Goal: Task Accomplishment & Management: Complete application form

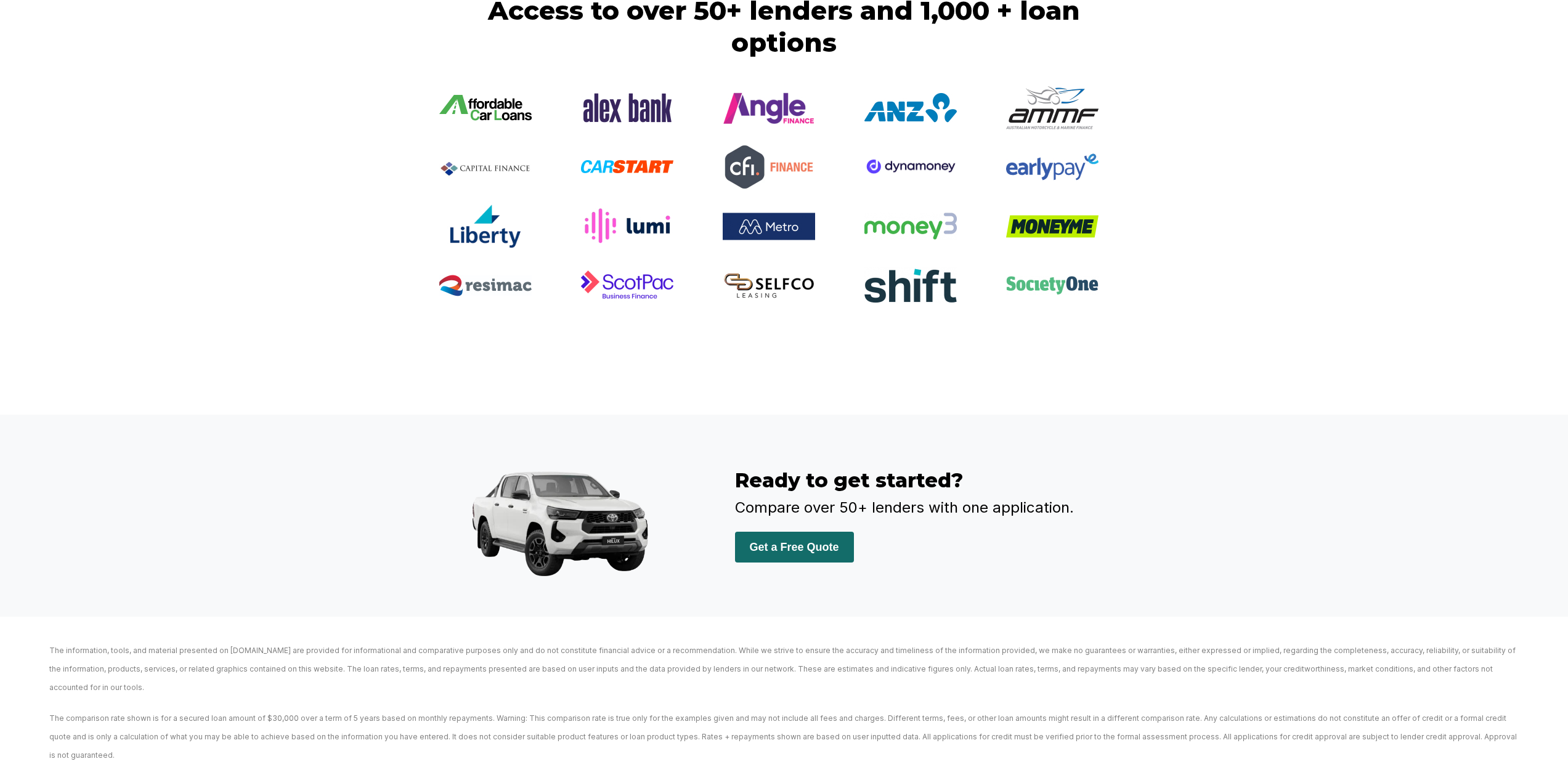
scroll to position [2527, 0]
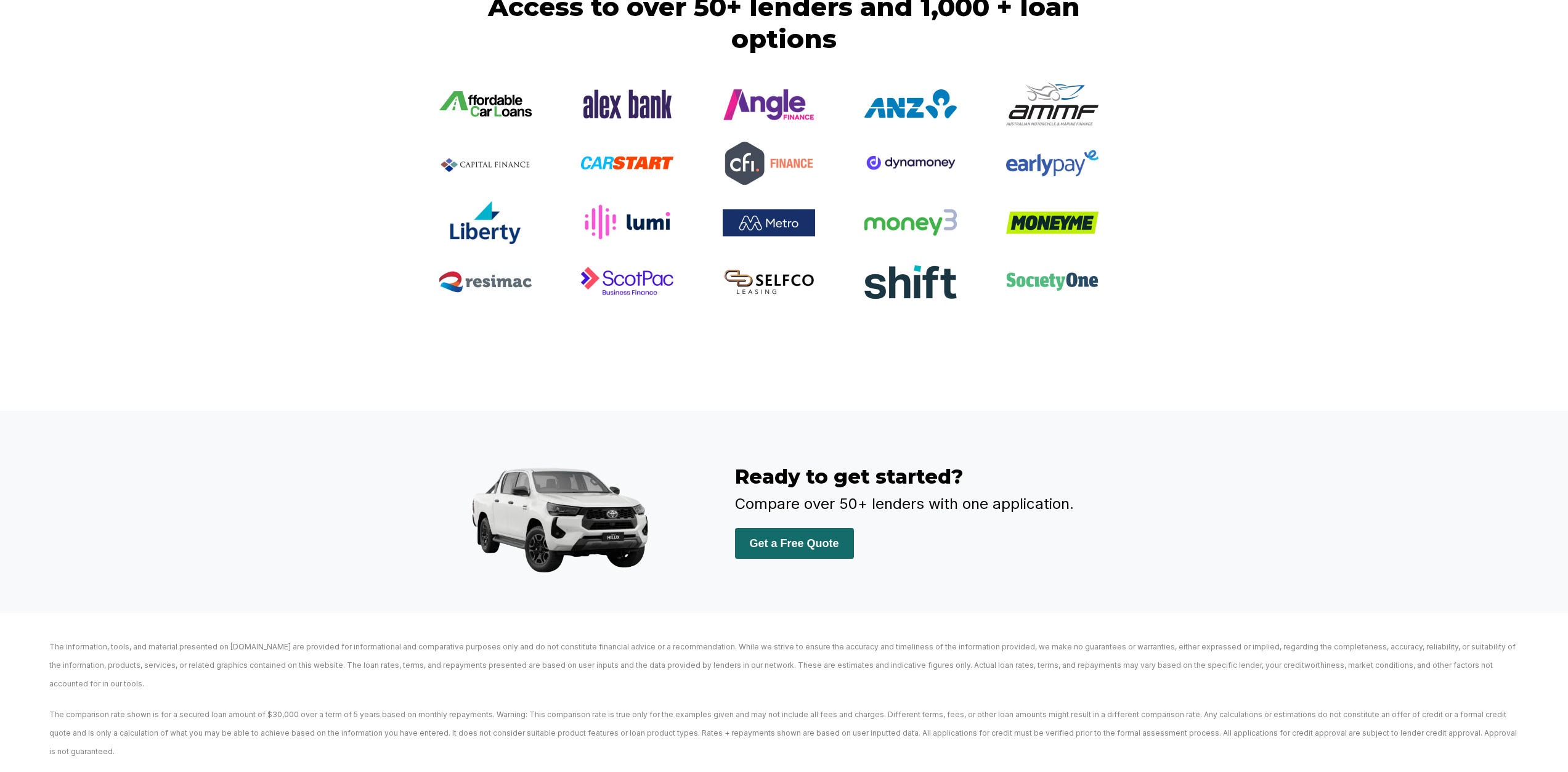
click at [844, 559] on button "Get a Free Quote" at bounding box center [794, 543] width 119 height 31
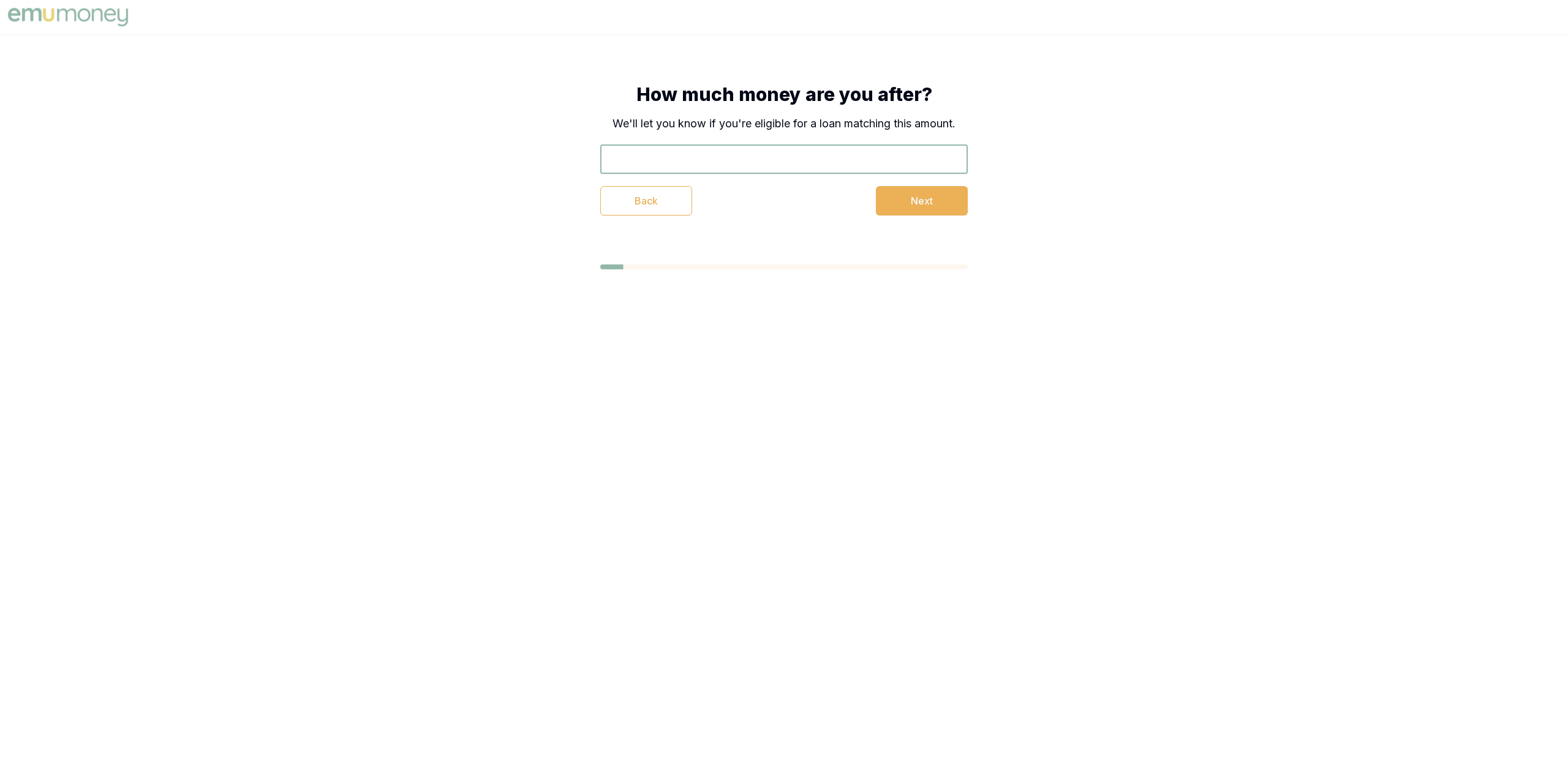
click at [776, 162] on input "text" at bounding box center [784, 159] width 367 height 29
type input "$10,000"
click at [951, 204] on button "Next" at bounding box center [922, 200] width 92 height 29
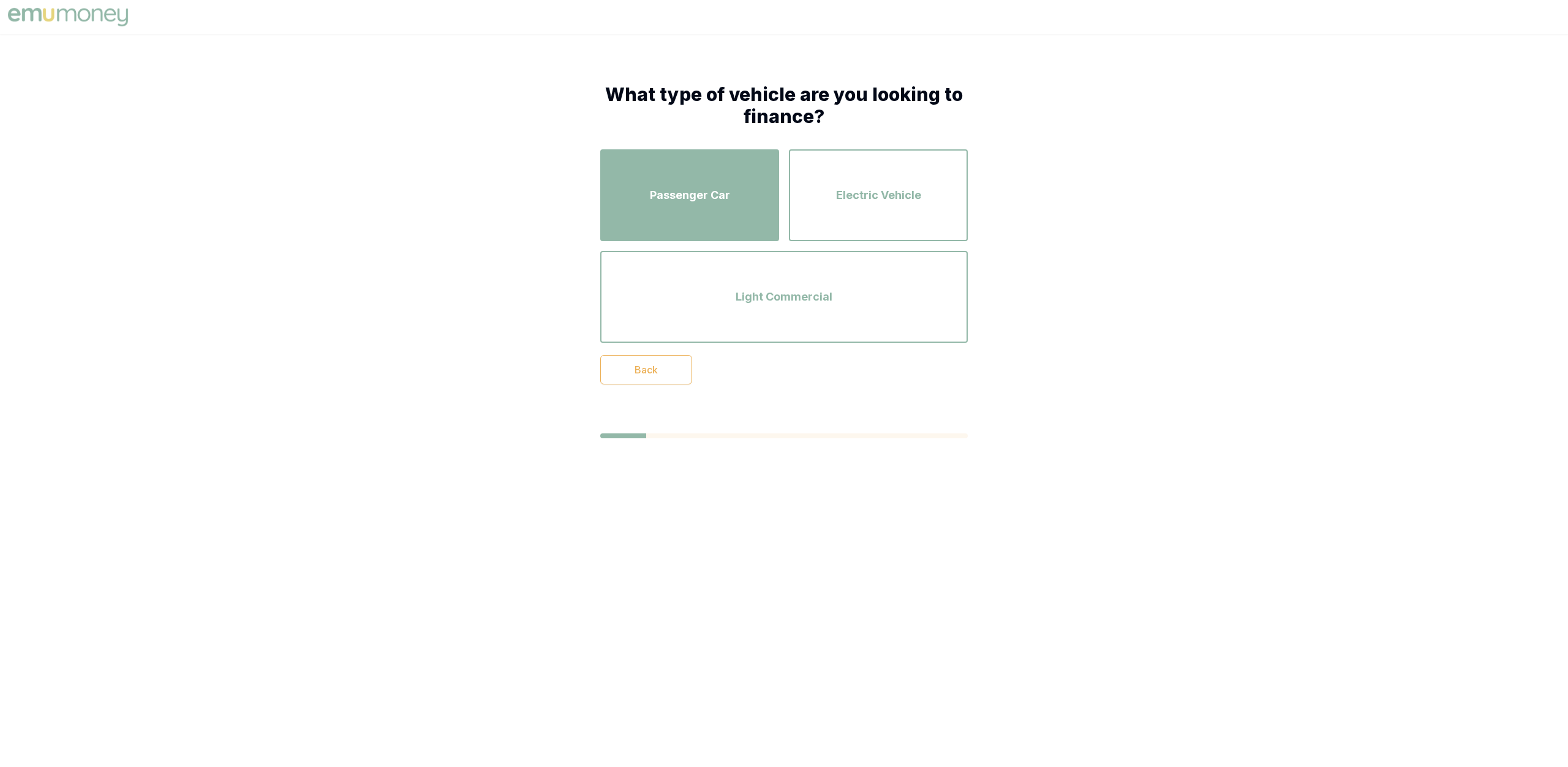
click at [726, 202] on span "Passenger Car" at bounding box center [690, 195] width 81 height 17
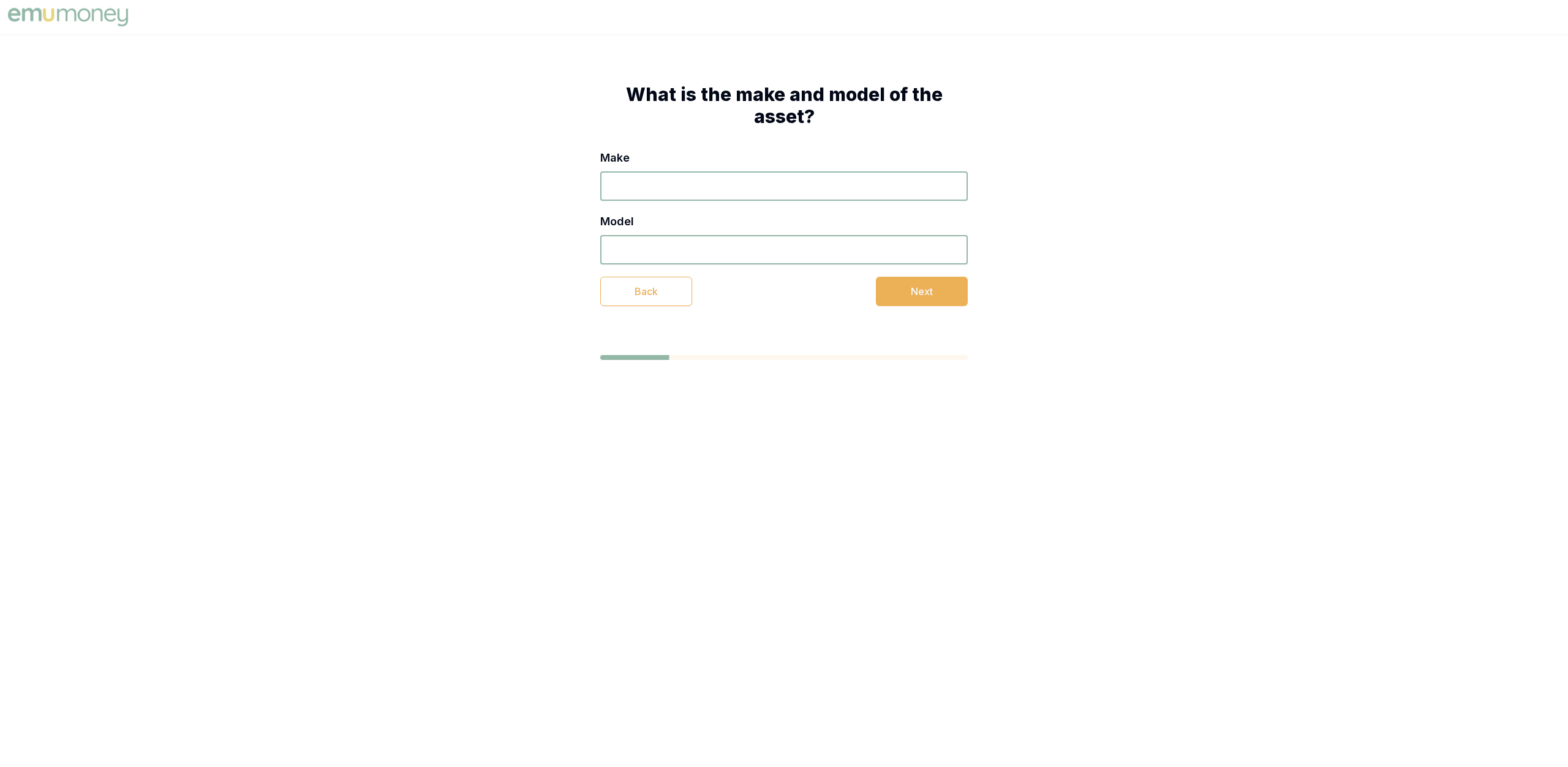
click at [692, 177] on input "Make" at bounding box center [784, 186] width 367 height 29
